Goal: Task Accomplishment & Management: Use online tool/utility

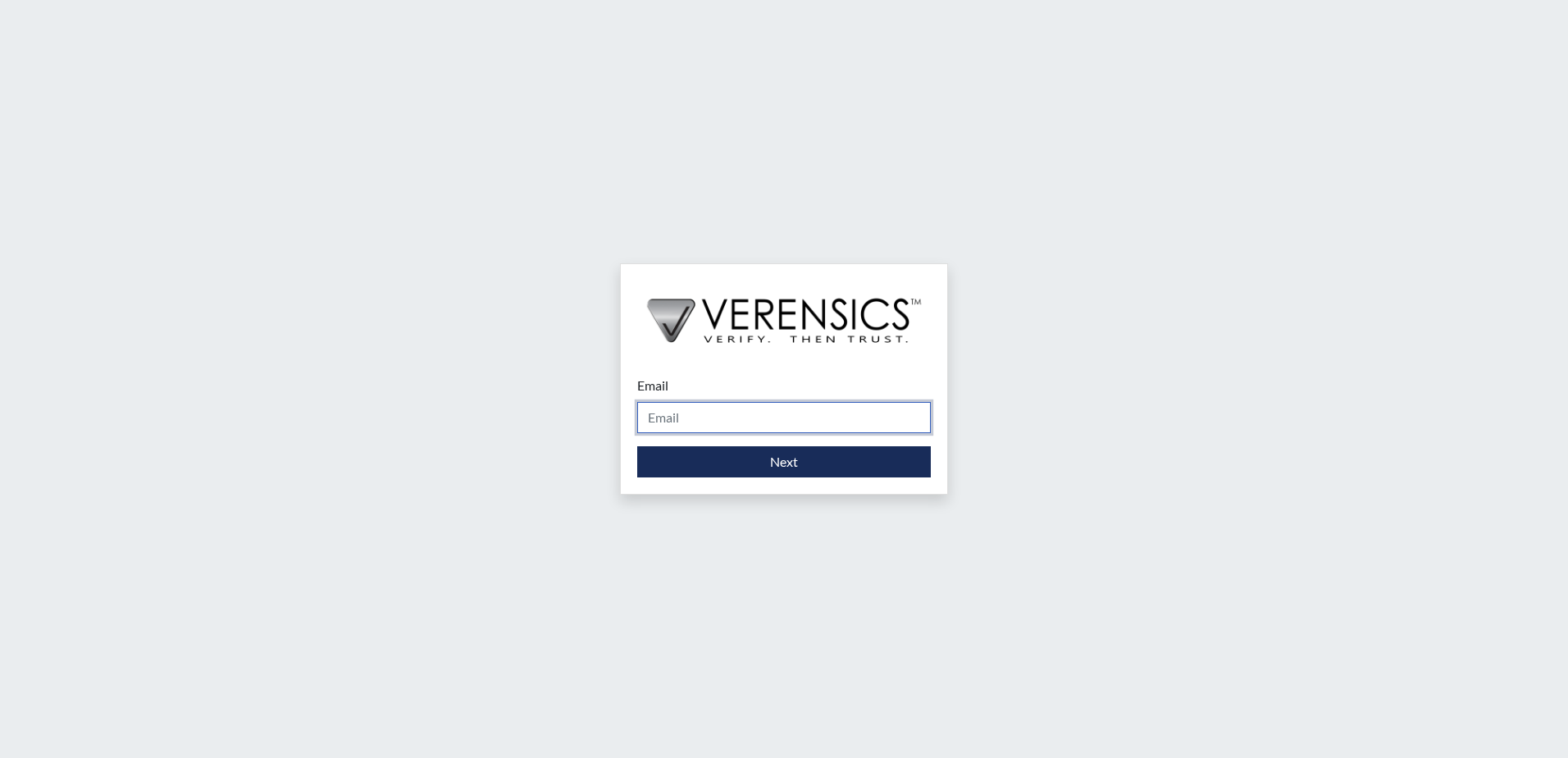
click at [738, 419] on input "Email" at bounding box center [784, 418] width 294 height 31
type input "[PERSON_NAME][EMAIL_ADDRESS][PERSON_NAME][DOMAIN_NAME]"
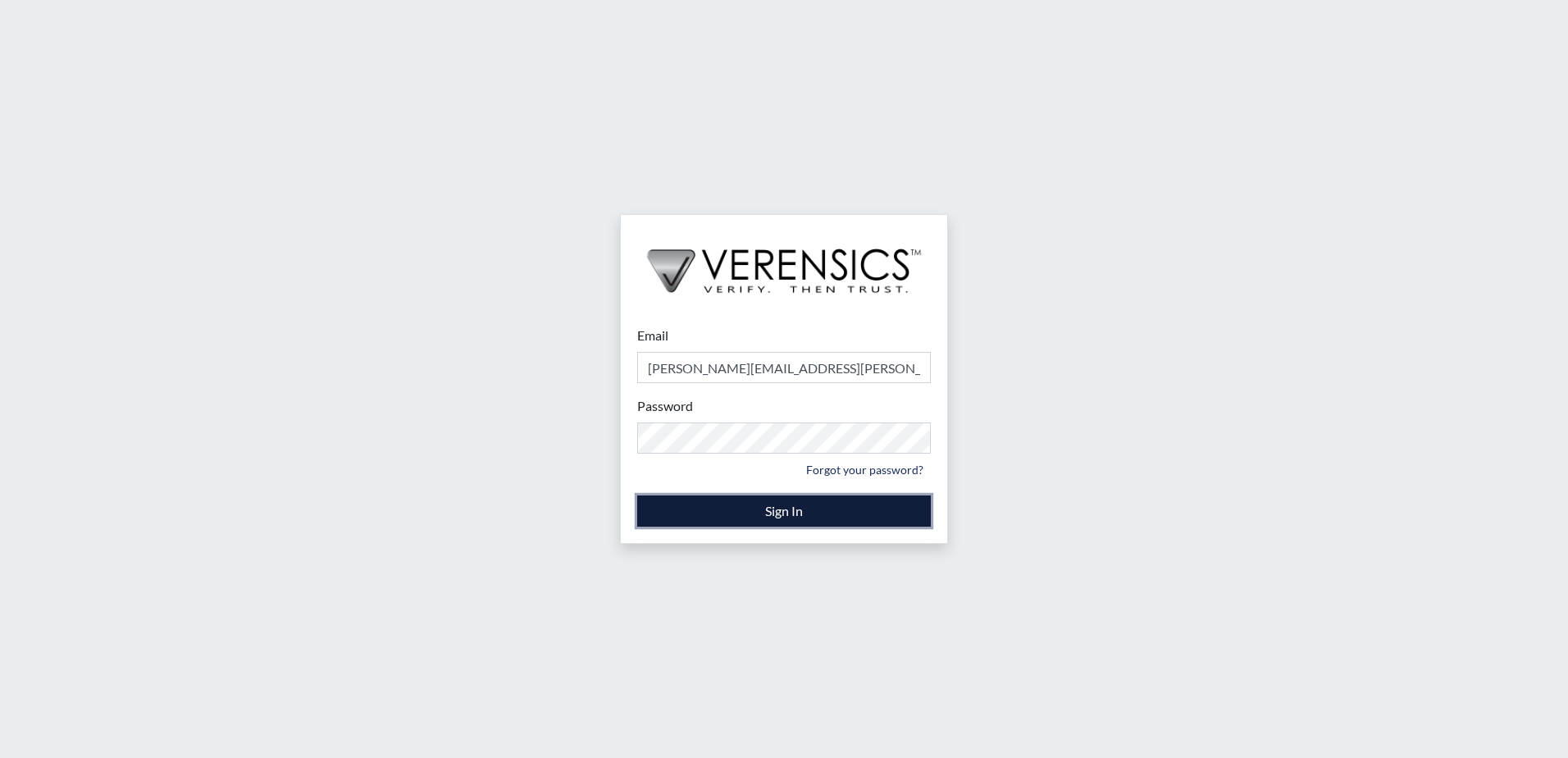
click at [729, 509] on button "Sign In" at bounding box center [784, 511] width 294 height 31
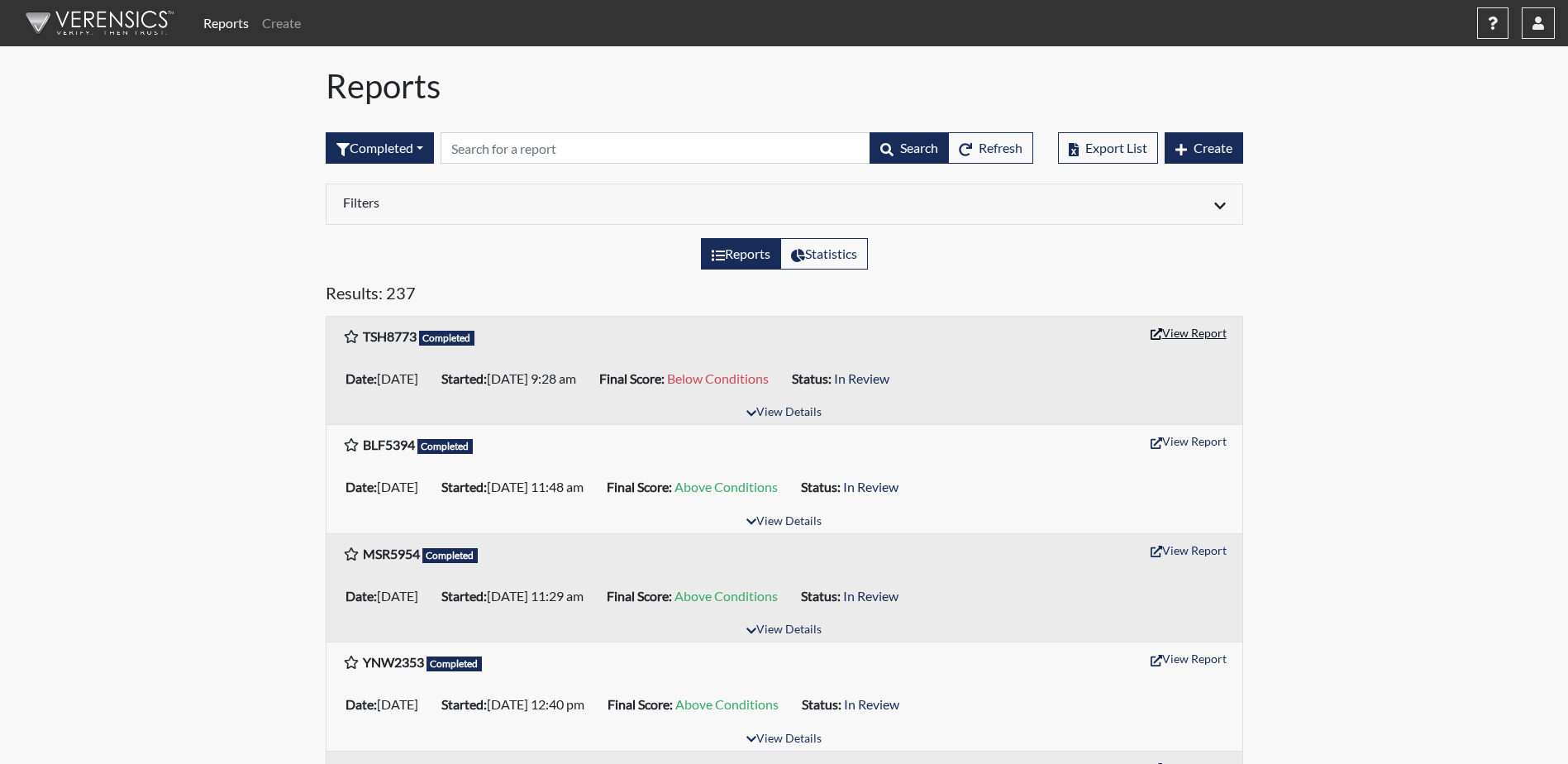
click at [1192, 325] on button "View Report" at bounding box center [1189, 333] width 91 height 26
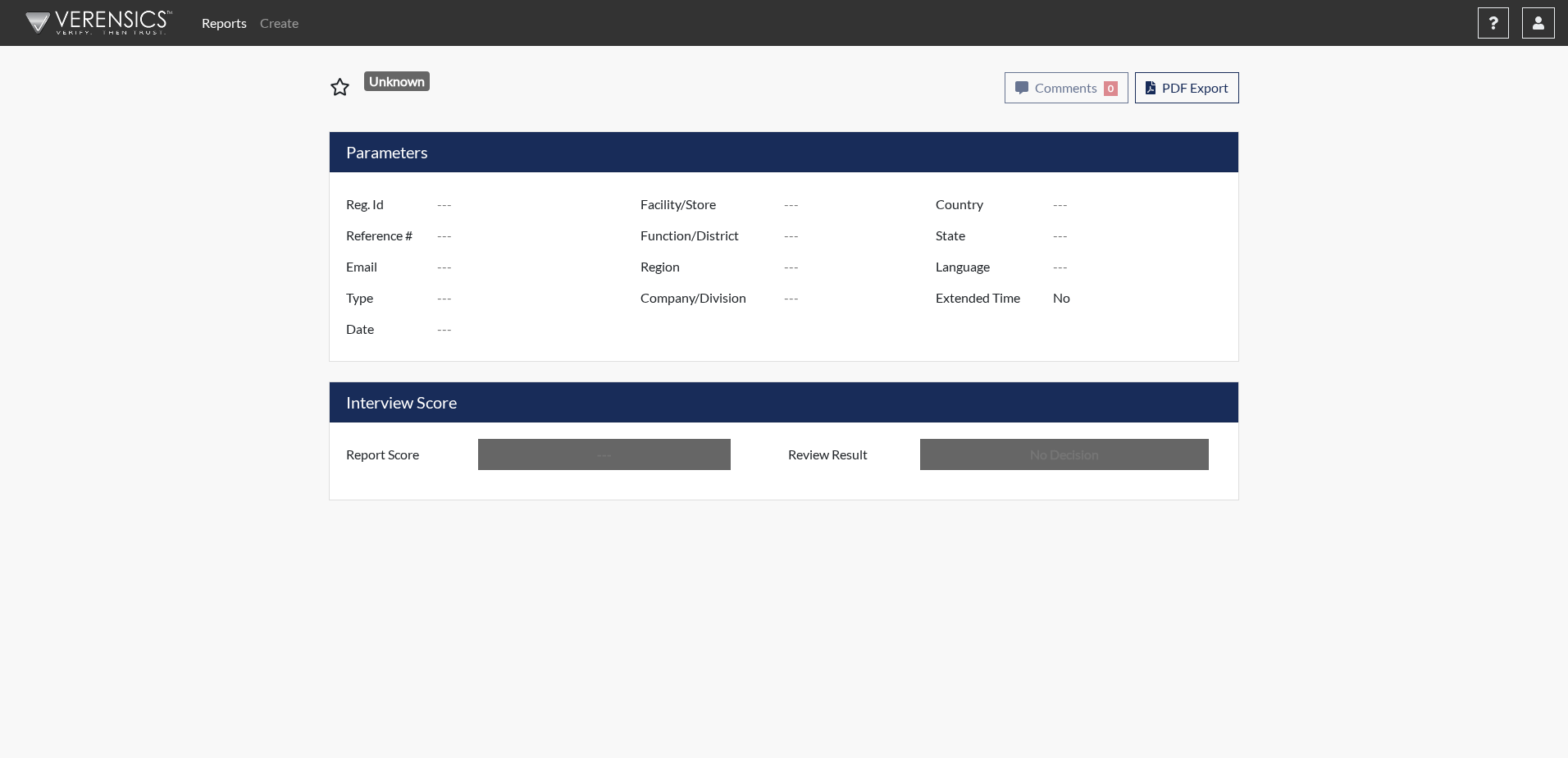
type input "TSH8773"
type input "51476"
type input "---"
type input "Corrections Pre-Employment"
type input "[DATE]"
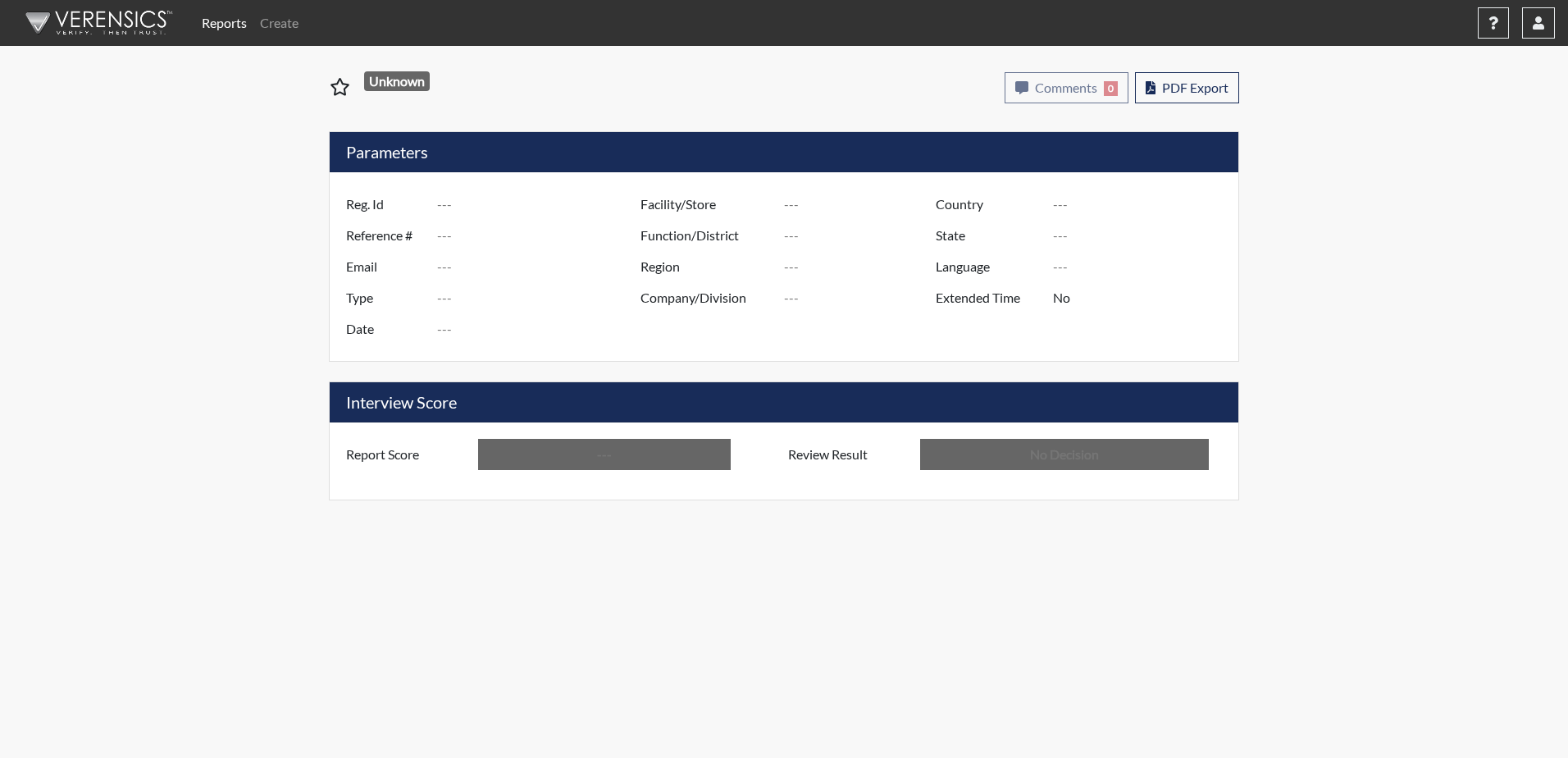
type input "[PERSON_NAME]"
type input "[GEOGRAPHIC_DATA]"
type input "[US_STATE]"
type input "English"
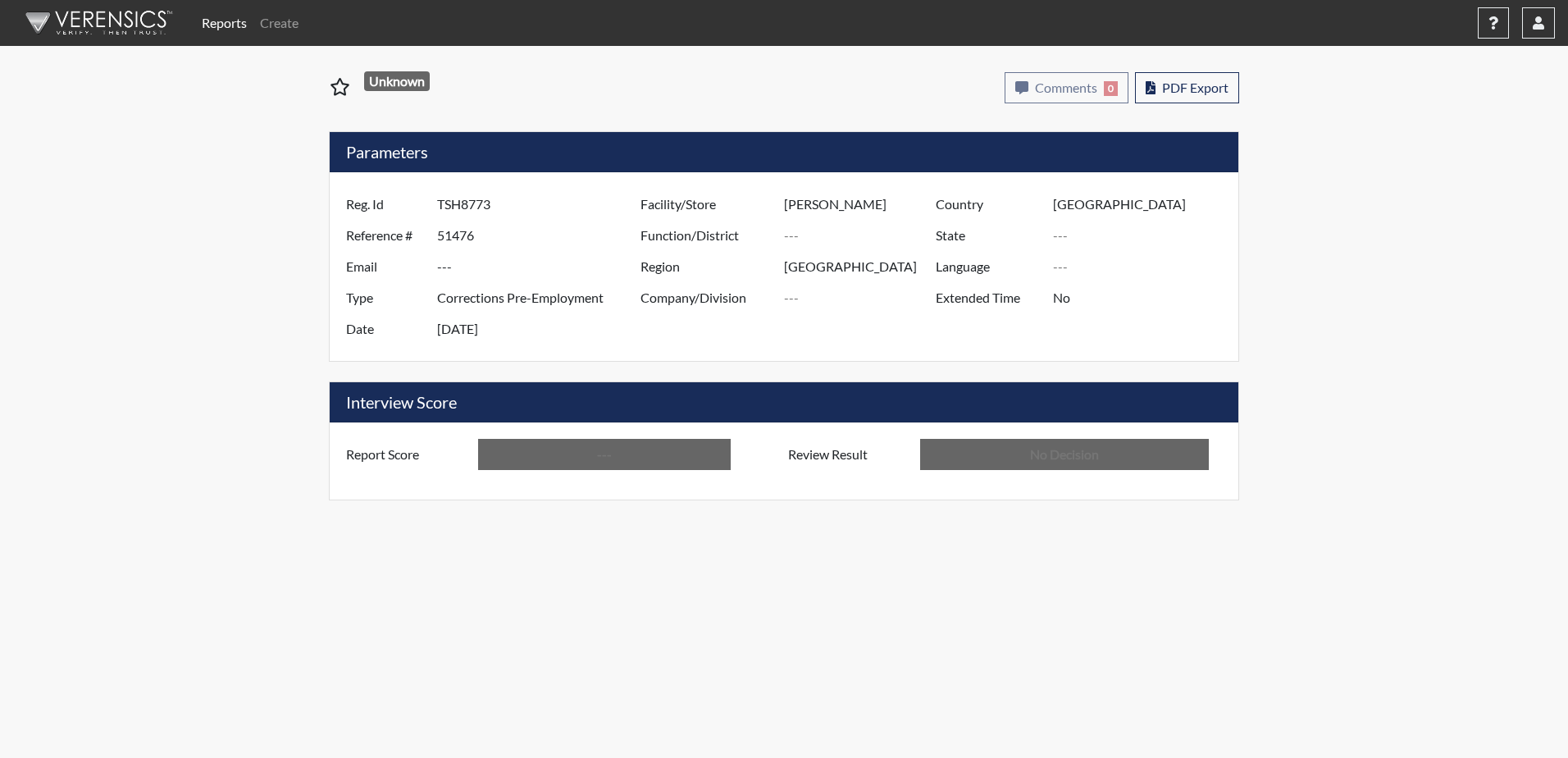
type input "Below Conditions"
type input "In Review"
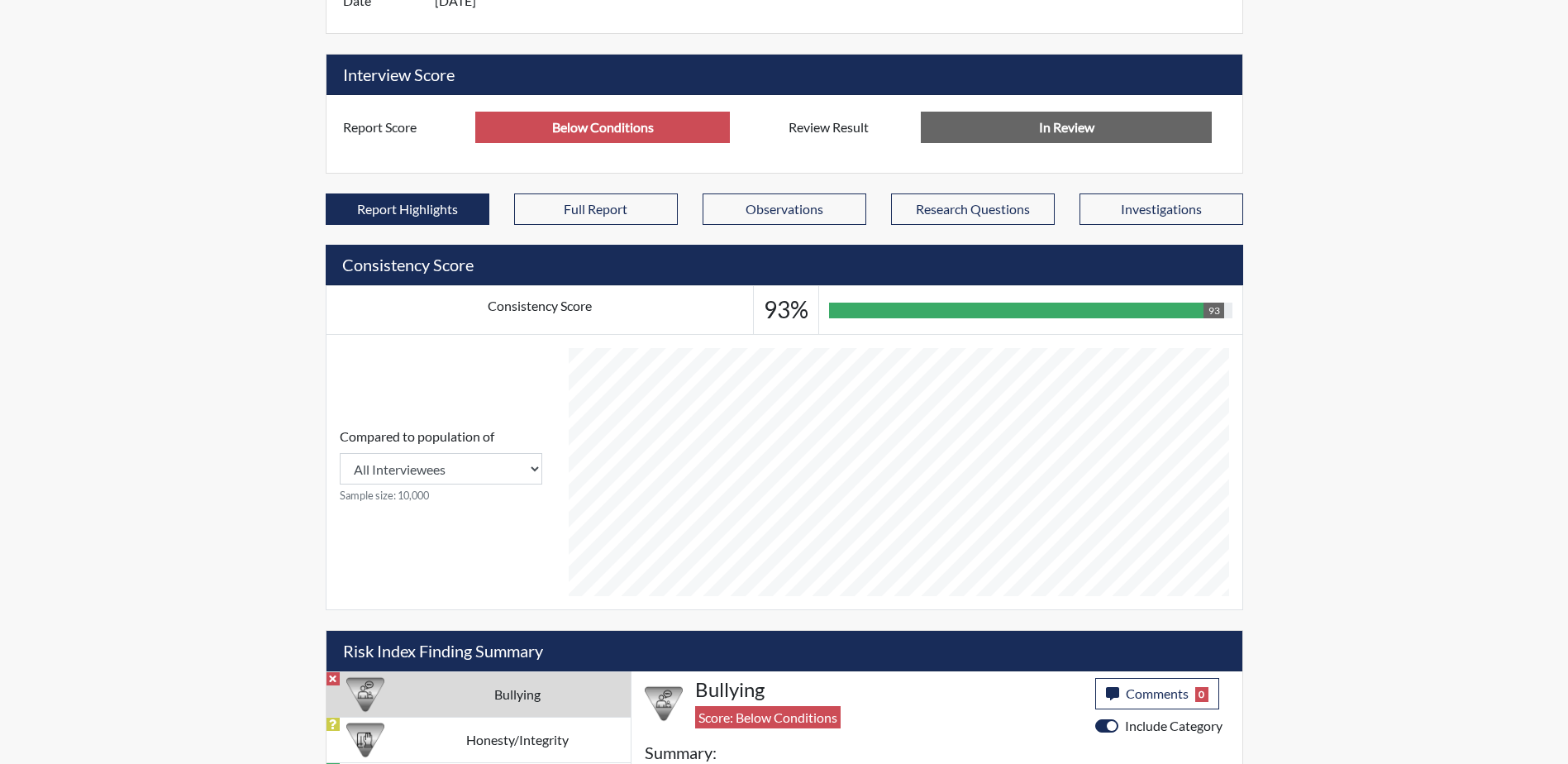
scroll to position [536, 0]
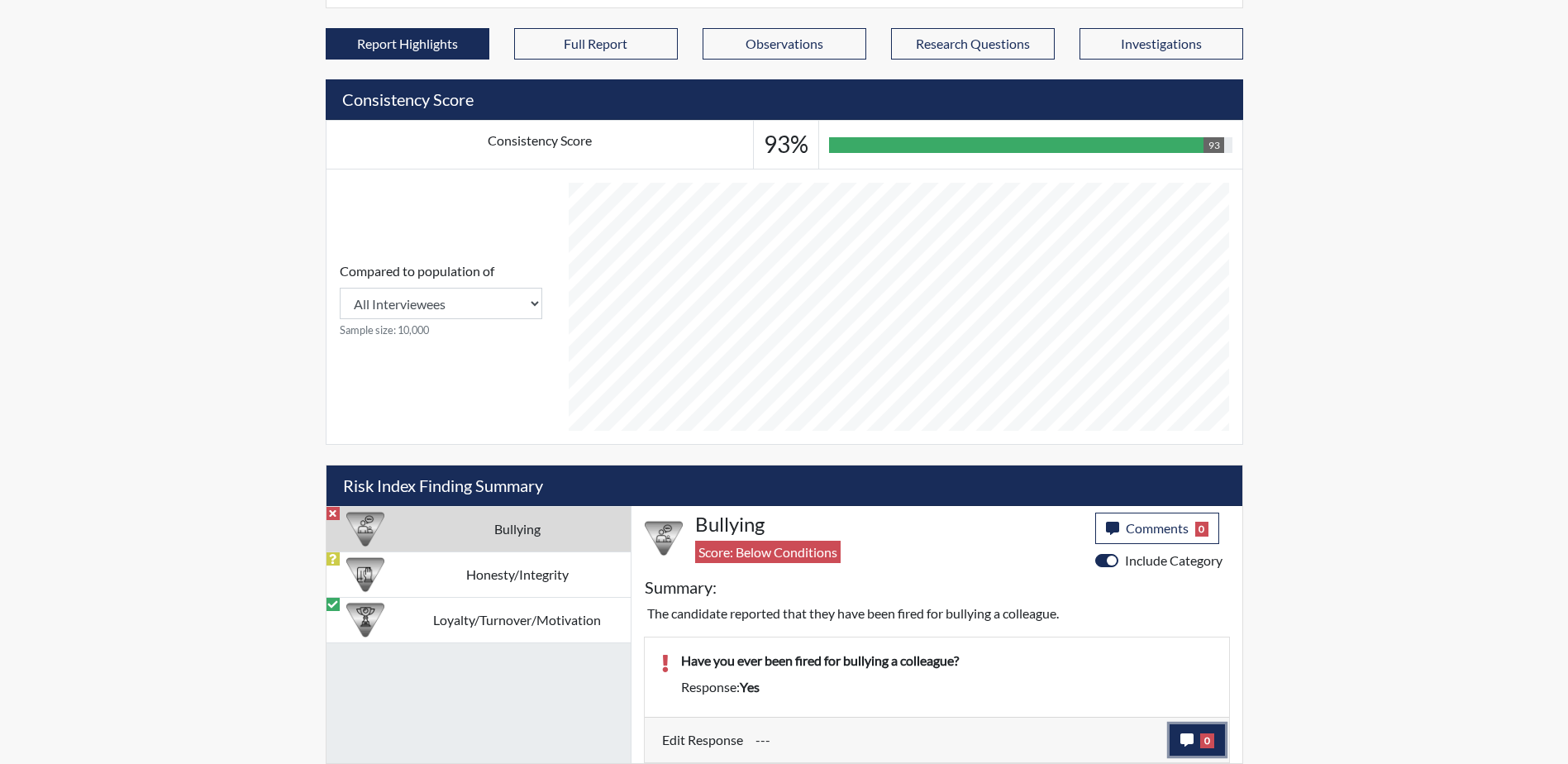
click at [1204, 737] on span "0" at bounding box center [1207, 740] width 14 height 15
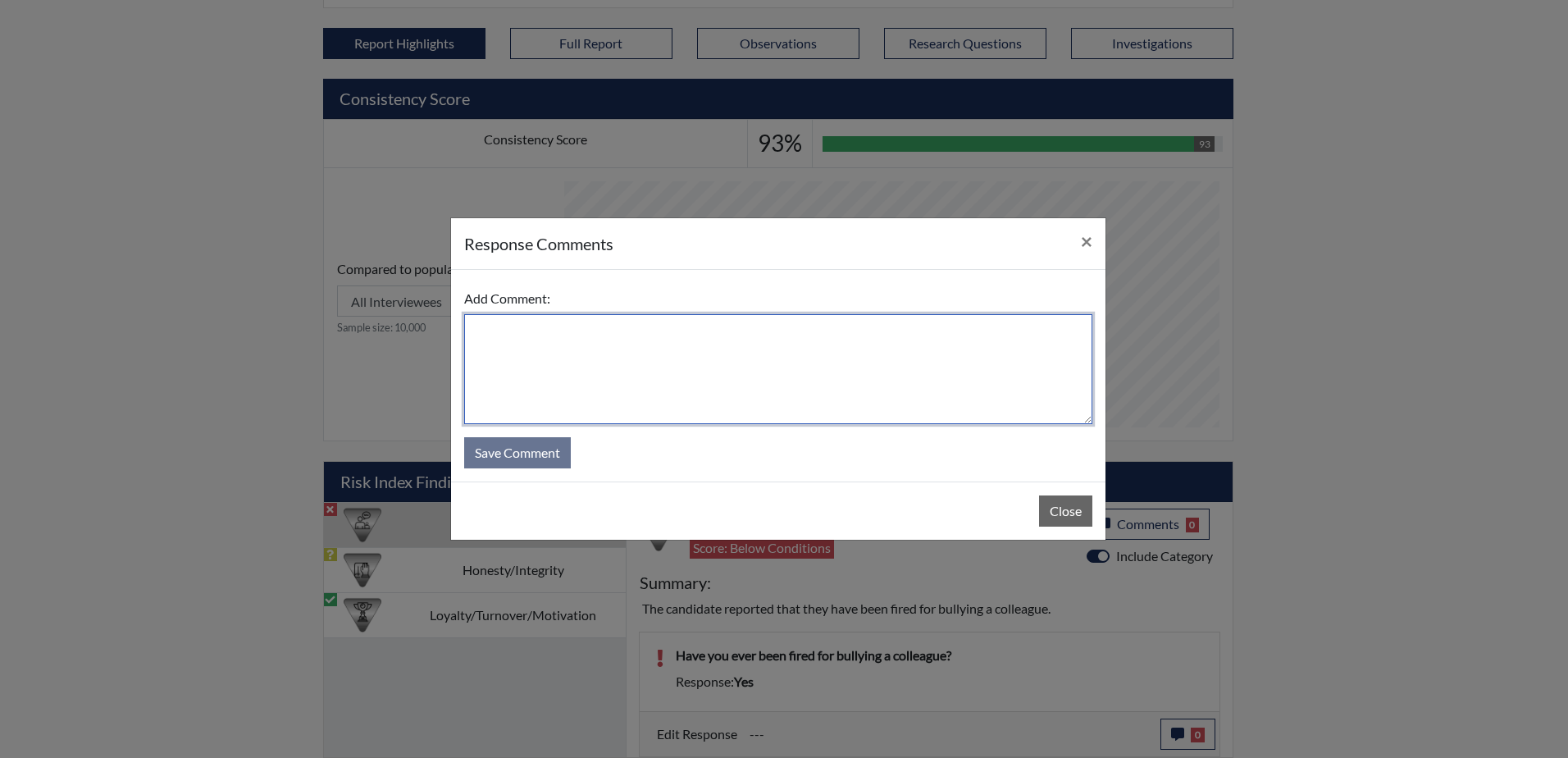
click at [773, 342] on textarea at bounding box center [778, 368] width 628 height 109
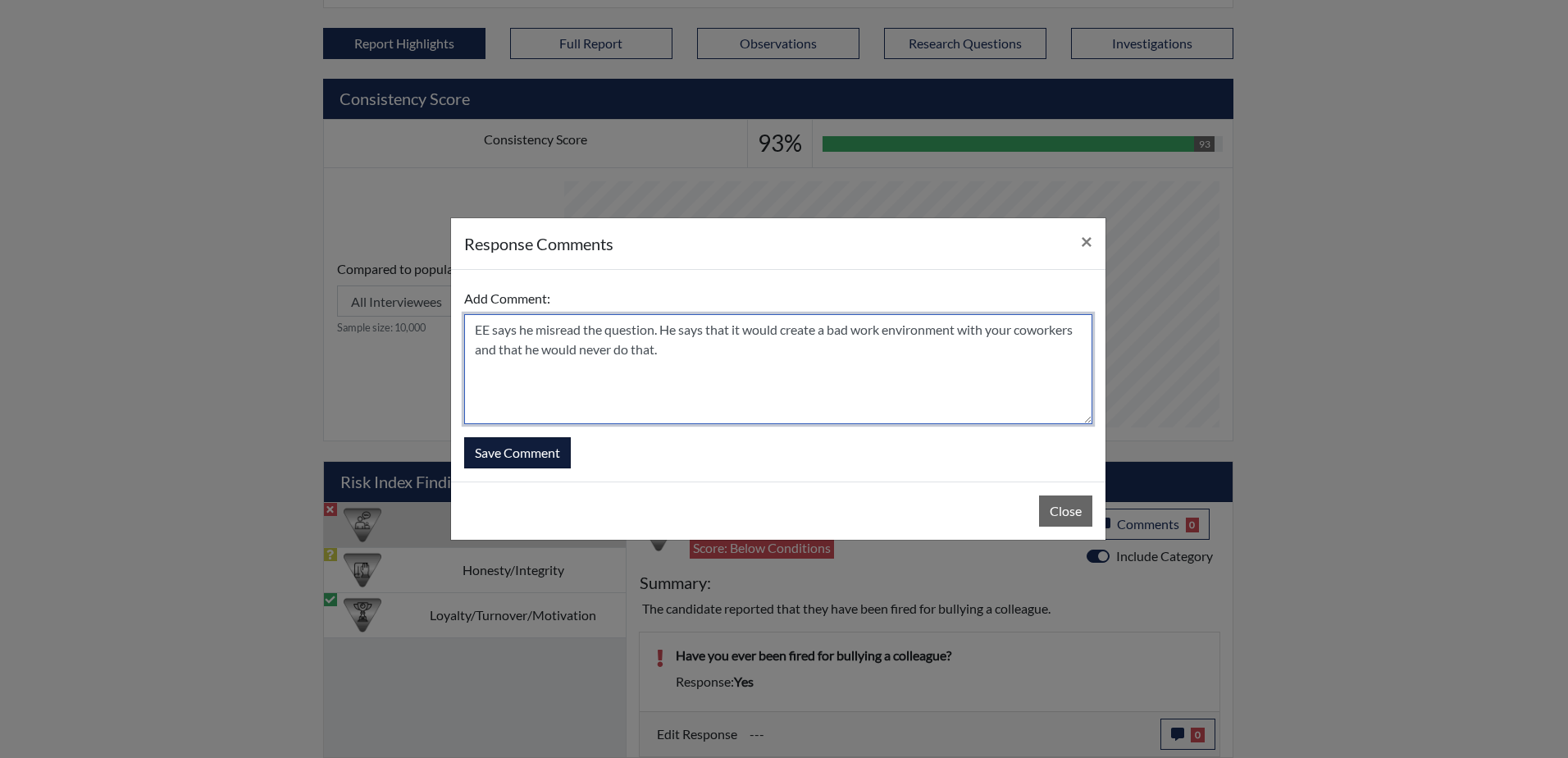
type textarea "EE says he misread the question. He says that it would create a bad work enviro…"
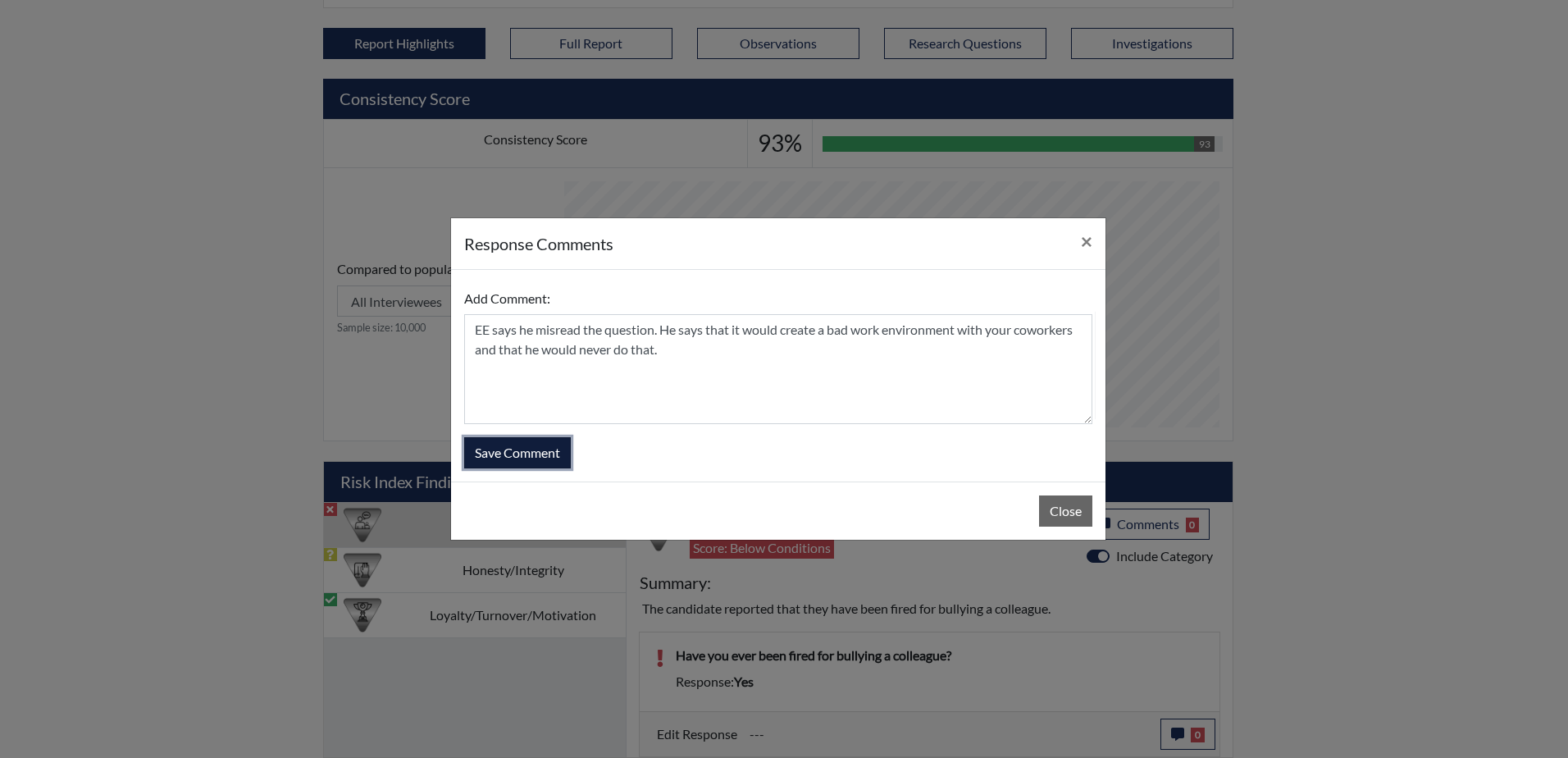
click at [540, 453] on button "Save Comment" at bounding box center [518, 452] width 107 height 31
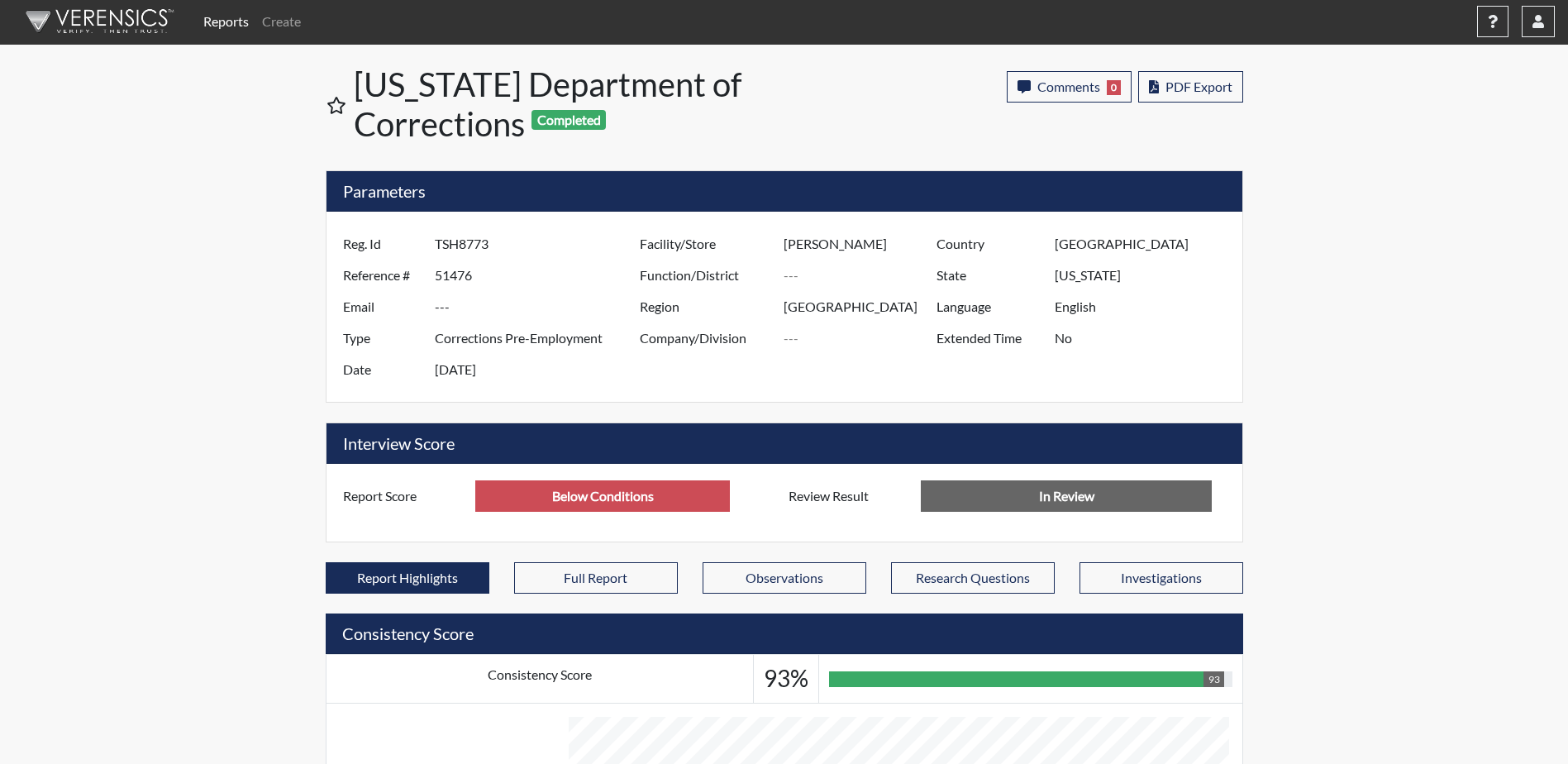
scroll to position [275, 687]
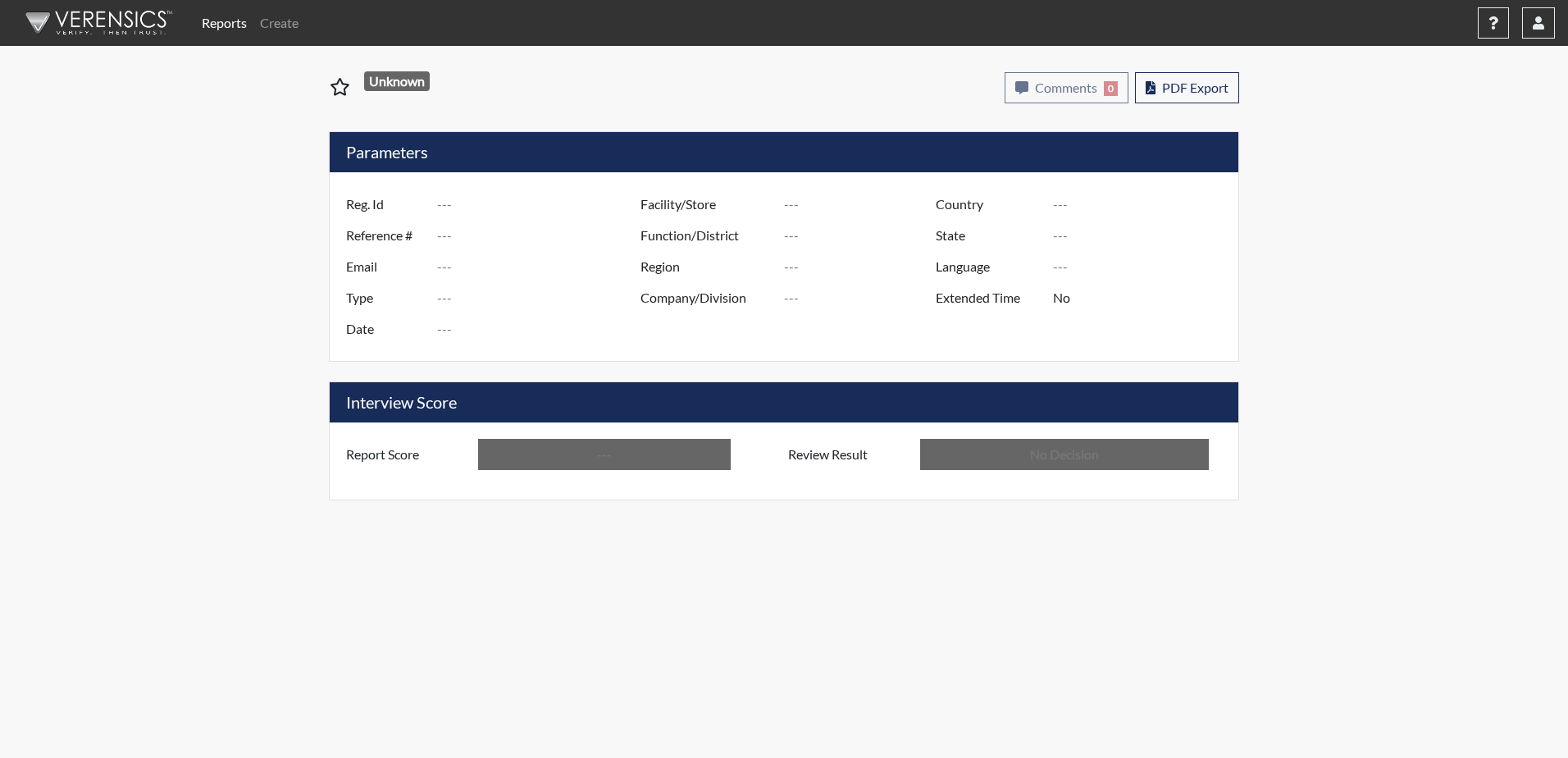
type input "TSH8773"
type input "51476"
type input "---"
type input "Corrections Pre-Employment"
type input "Sep 26, 2025"
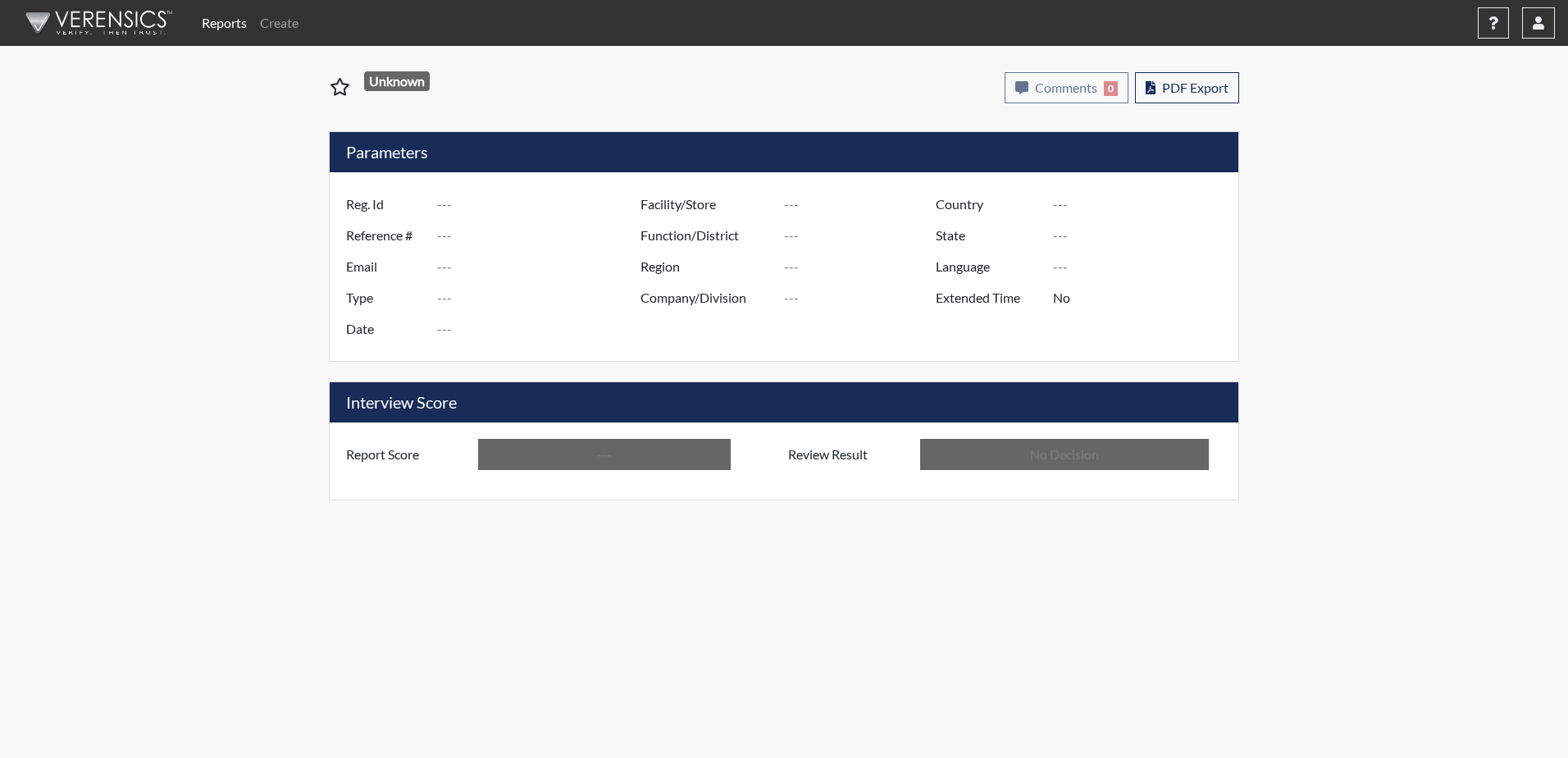
type input "[PERSON_NAME]"
type input "[GEOGRAPHIC_DATA]"
type input "[US_STATE]"
type input "English"
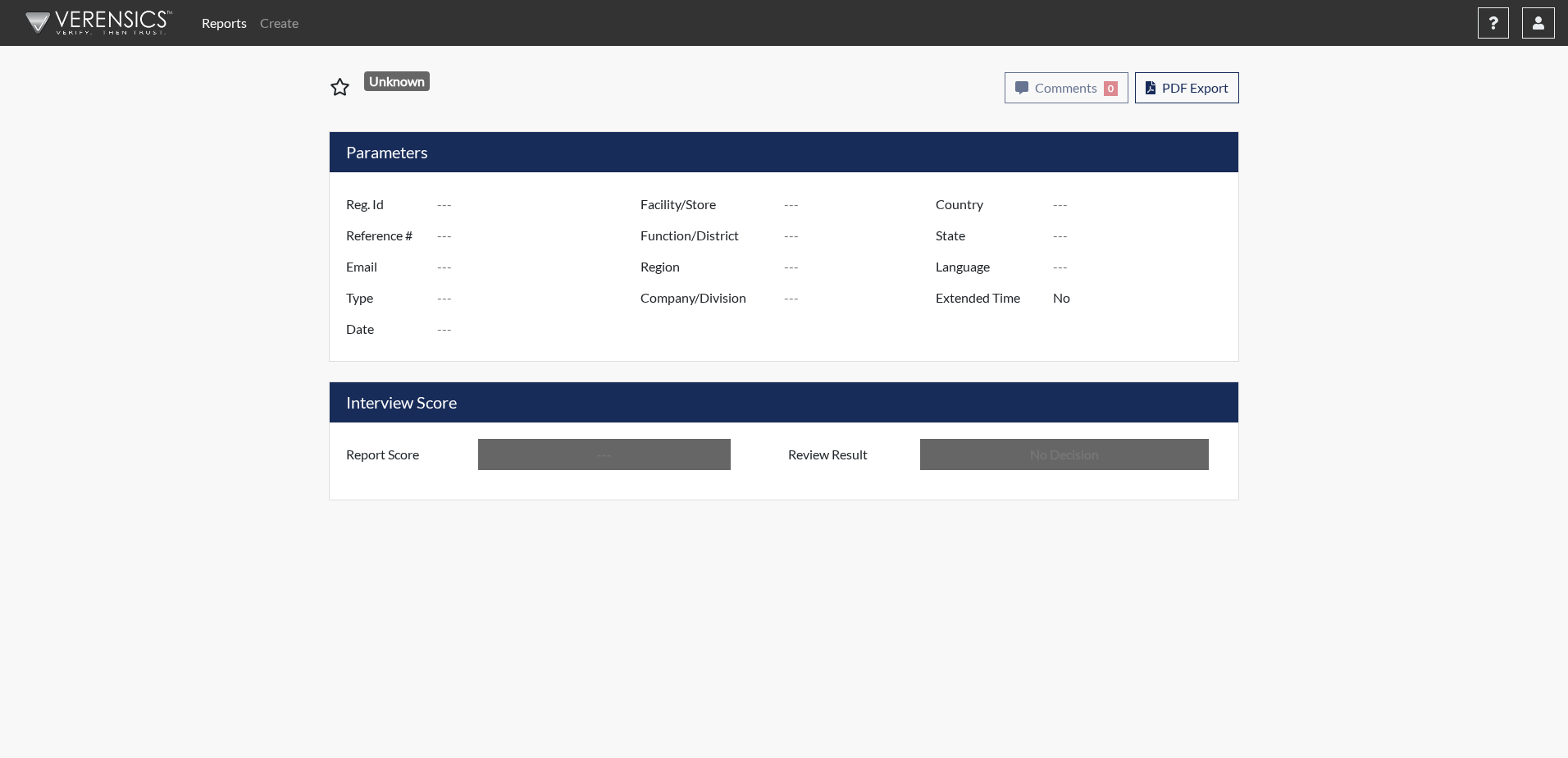
type input "Above Conditions"
type input "In Review"
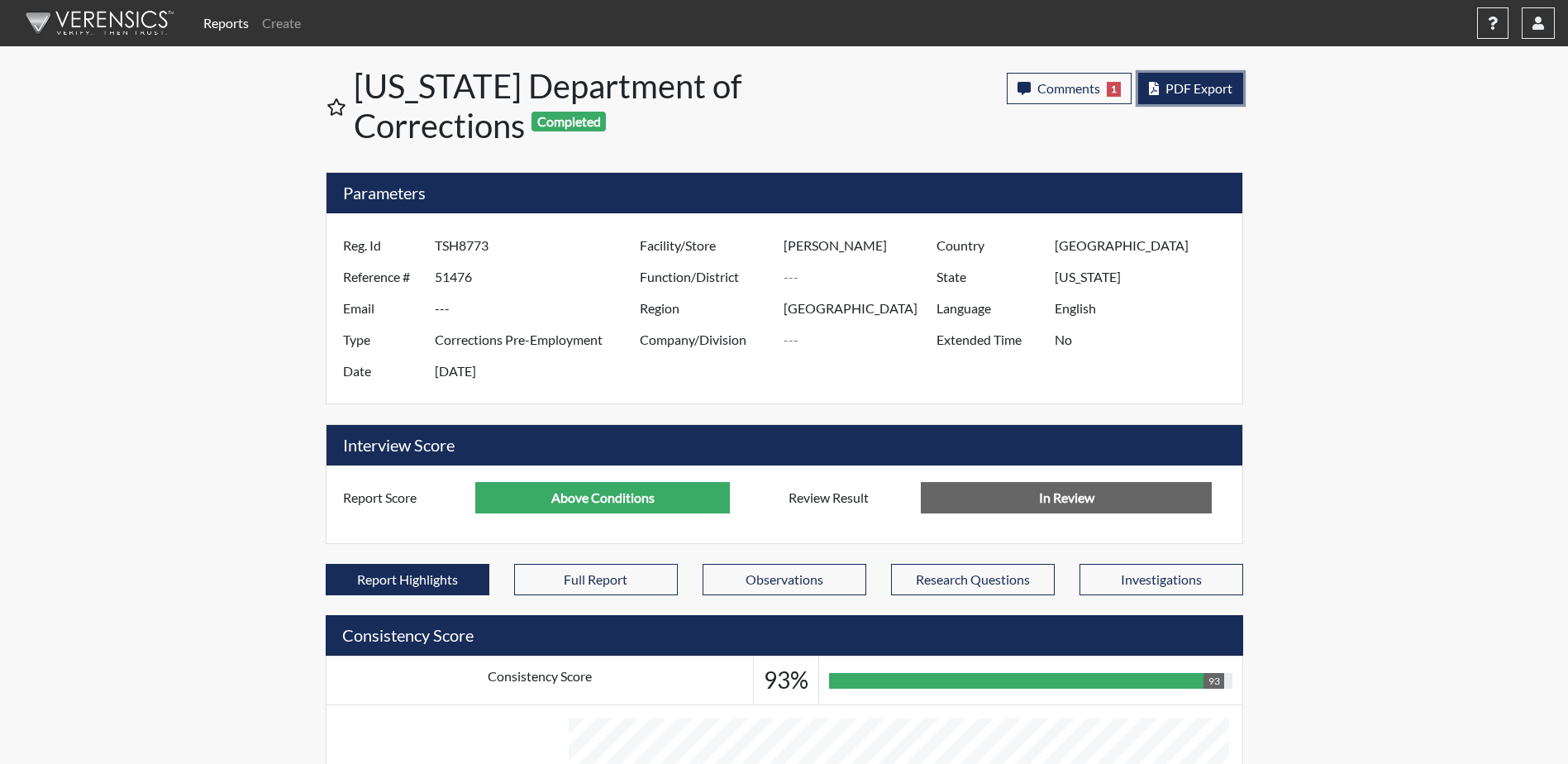
click at [1206, 90] on span "PDF Export" at bounding box center [1199, 88] width 67 height 15
